Goal: Task Accomplishment & Management: Manage account settings

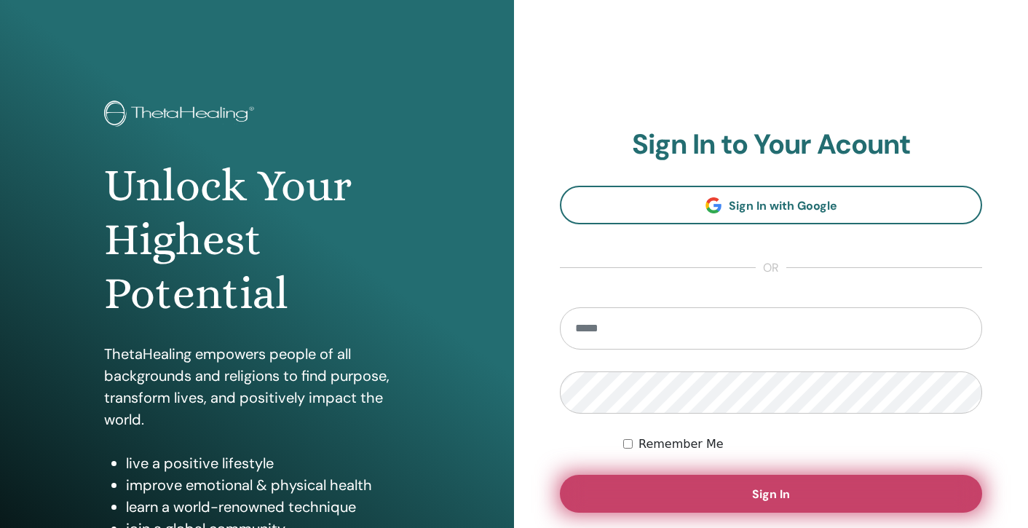
type input "**********"
click at [766, 491] on span "Sign In" at bounding box center [771, 493] width 38 height 15
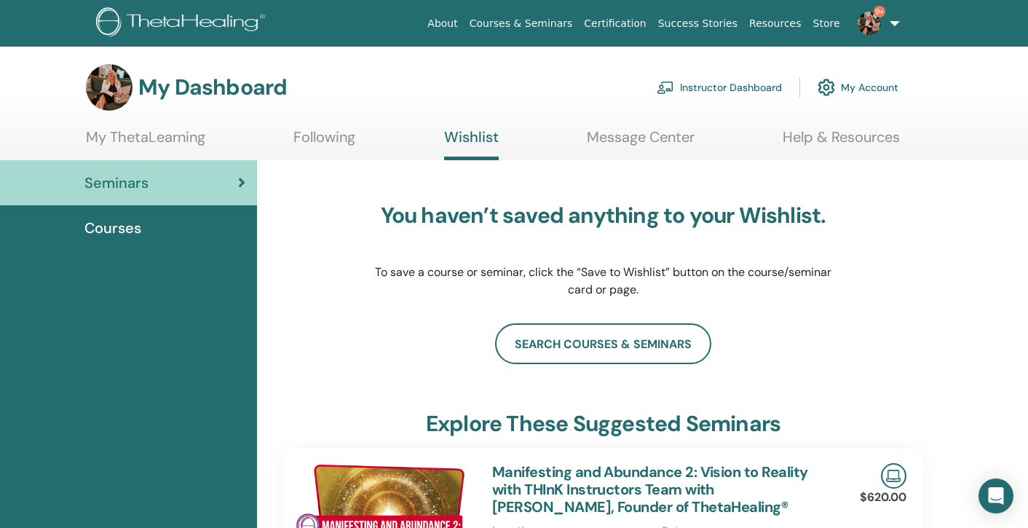
click at [753, 85] on link "Instructor Dashboard" at bounding box center [719, 87] width 125 height 32
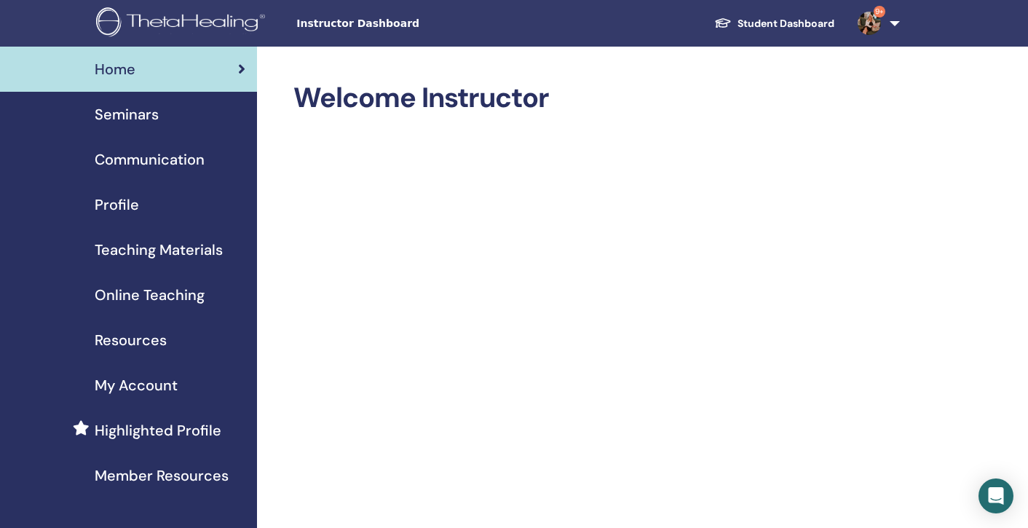
click at [126, 112] on span "Seminars" at bounding box center [127, 114] width 64 height 22
